Goal: Task Accomplishment & Management: Manage account settings

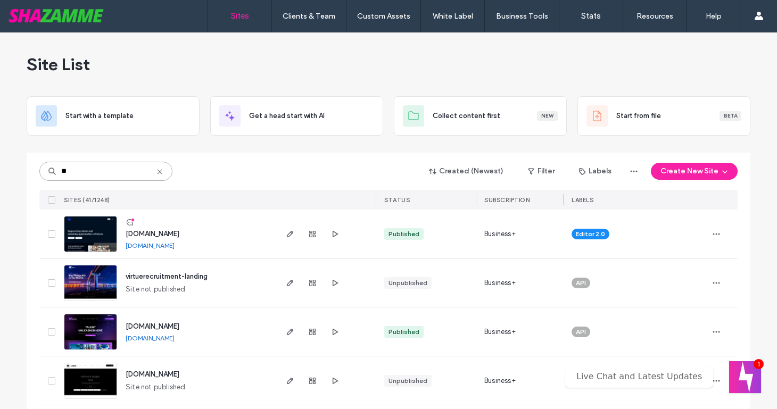
click at [114, 173] on input "**" at bounding box center [105, 171] width 133 height 19
type input "*****"
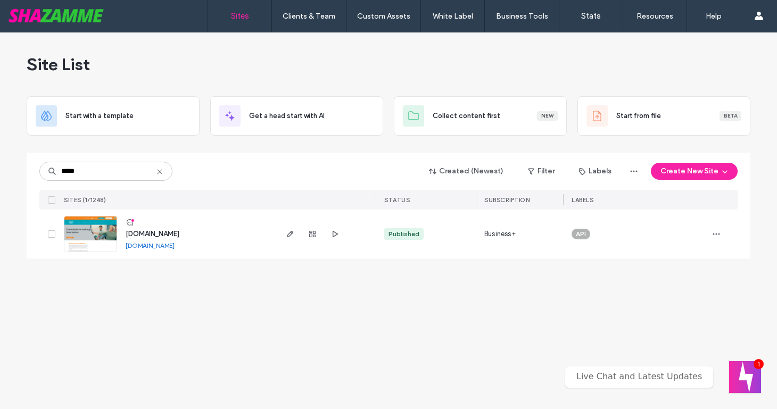
click at [171, 234] on span "www.vivir.com.au" at bounding box center [153, 234] width 54 height 8
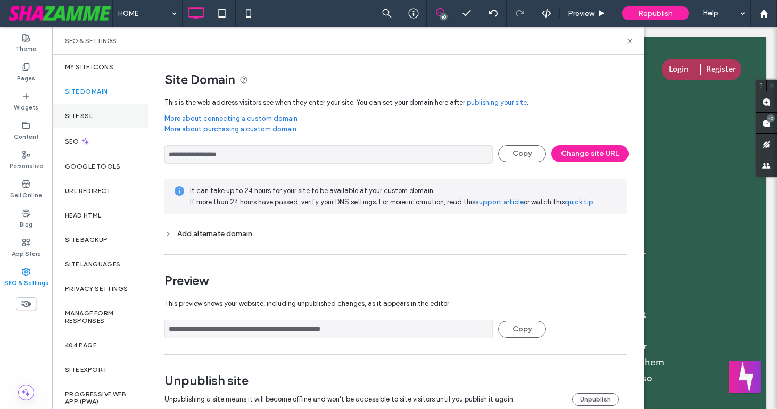
click at [83, 114] on label "Site SSL" at bounding box center [79, 115] width 28 height 7
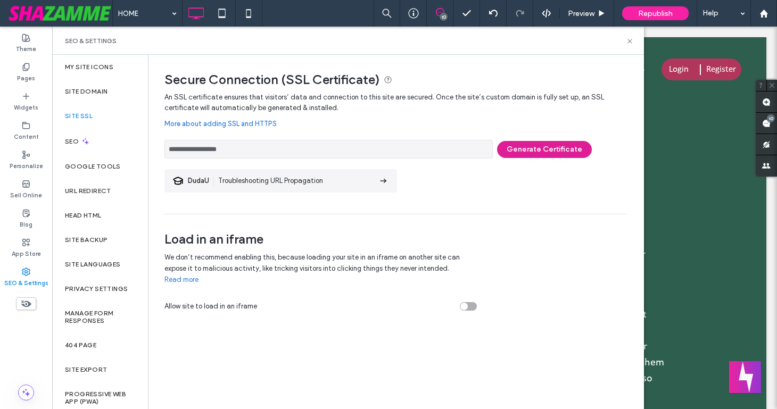
click at [544, 151] on button "Generate Certificate" at bounding box center [544, 149] width 95 height 17
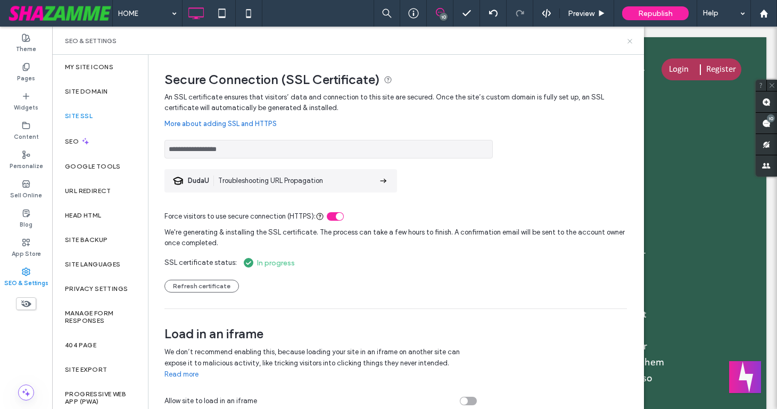
click at [632, 42] on icon at bounding box center [630, 41] width 8 height 8
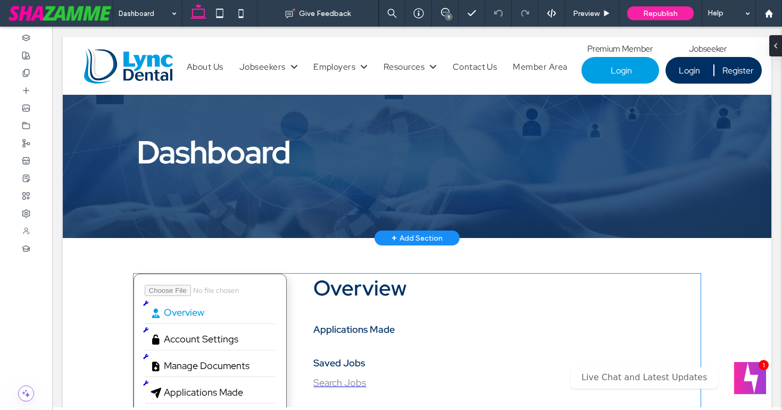
scroll to position [108, 0]
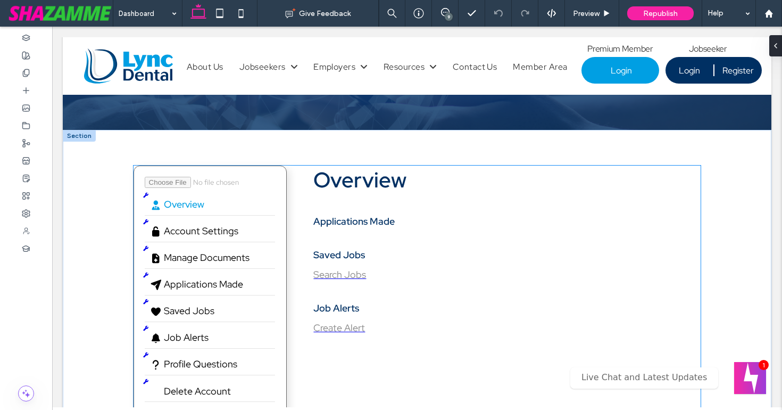
click at [443, 236] on section "Overview Applications Made No applications submitted Saved Jobs No jobs saved S…" at bounding box center [501, 249] width 377 height 168
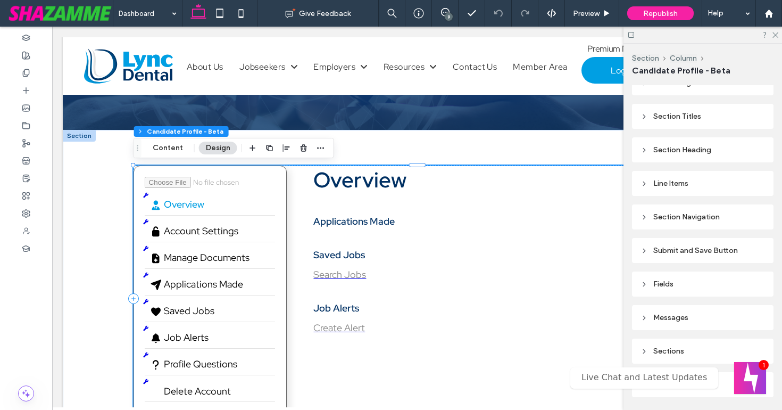
scroll to position [263, 0]
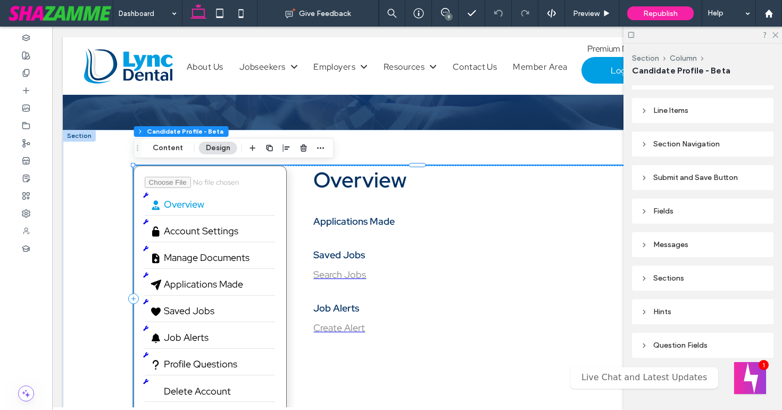
click at [642, 342] on icon at bounding box center [644, 345] width 7 height 7
click at [646, 278] on icon at bounding box center [644, 278] width 7 height 7
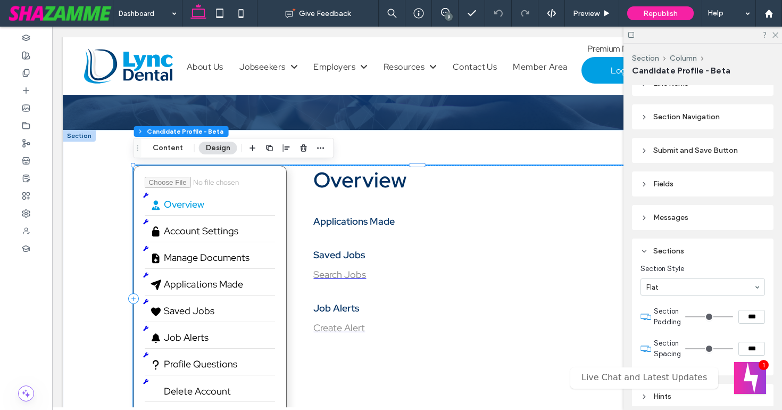
scroll to position [285, 0]
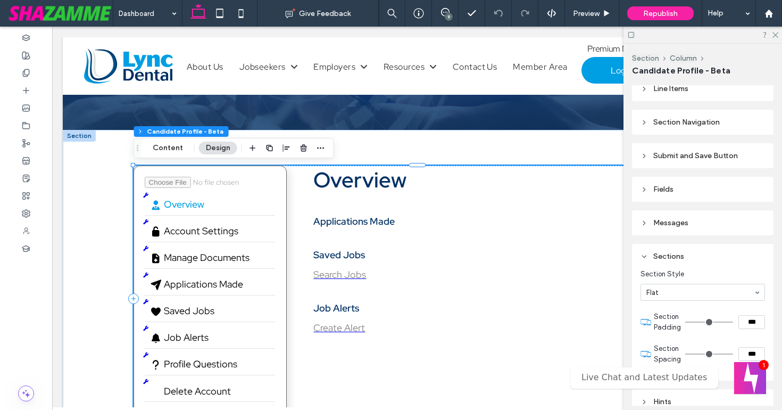
click at [645, 255] on icon at bounding box center [644, 256] width 7 height 7
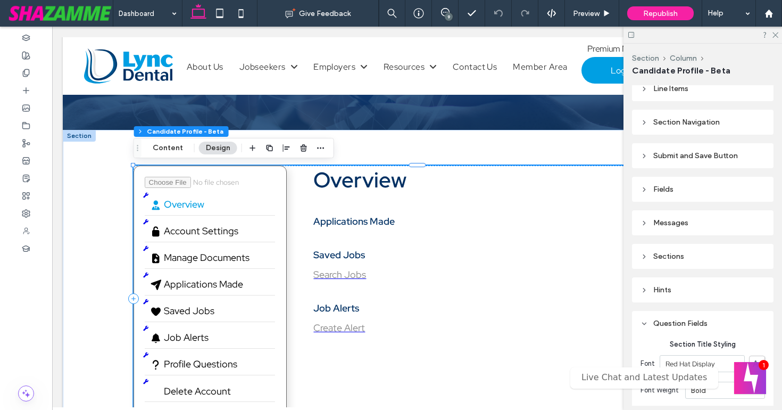
click at [644, 154] on use at bounding box center [644, 156] width 2 height 4
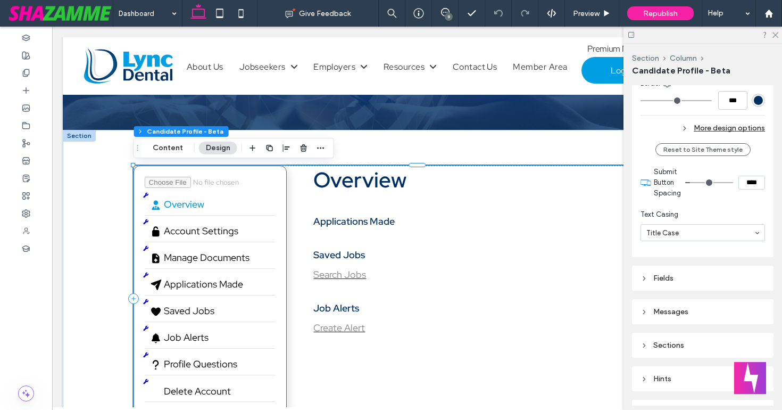
scroll to position [608, 0]
click at [27, 71] on icon at bounding box center [26, 73] width 9 height 9
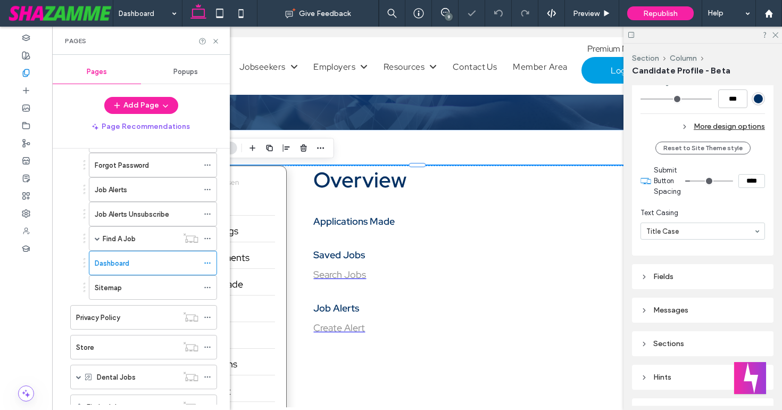
scroll to position [331, 0]
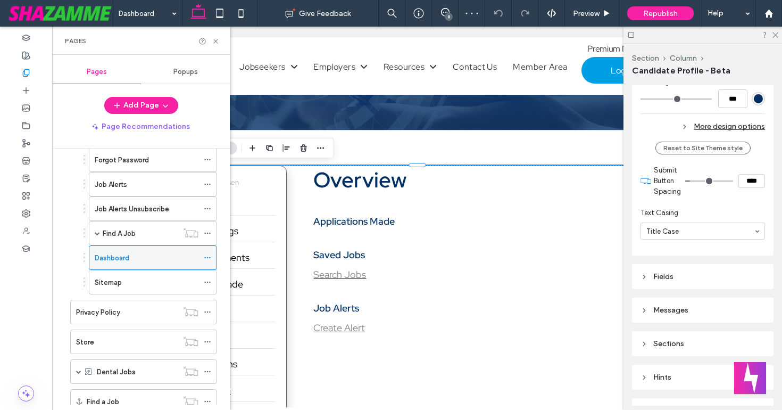
click at [206, 256] on icon at bounding box center [207, 257] width 7 height 7
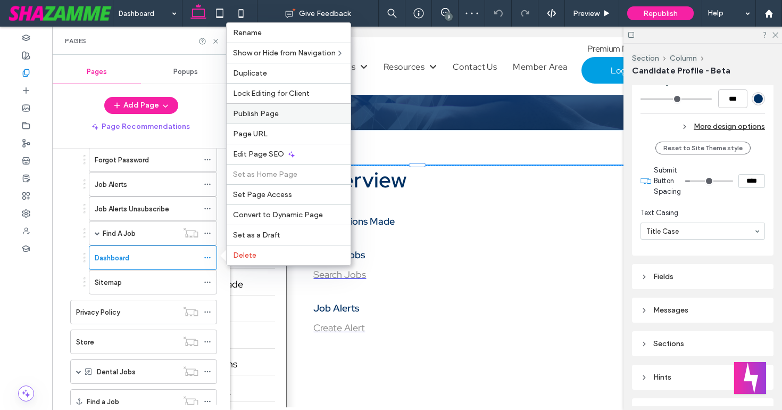
click at [291, 115] on label "Publish Page" at bounding box center [288, 113] width 111 height 9
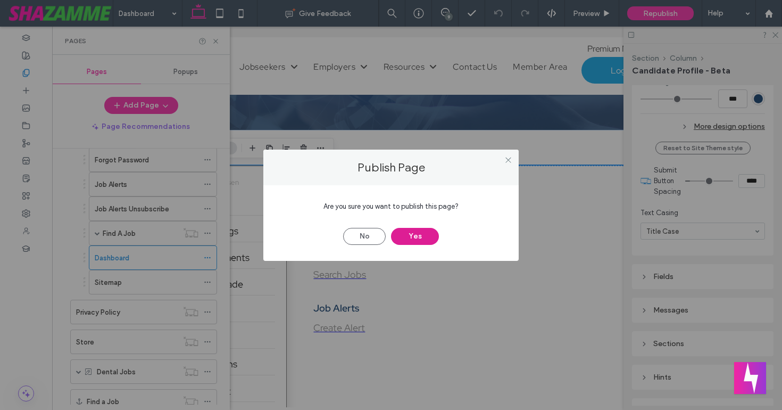
click at [415, 236] on button "Yes" at bounding box center [415, 236] width 48 height 17
